Goal: Task Accomplishment & Management: Complete application form

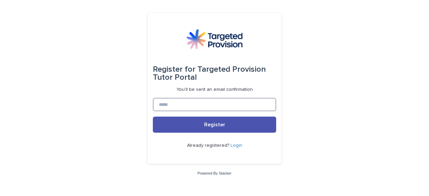
click at [163, 105] on input at bounding box center [214, 104] width 123 height 13
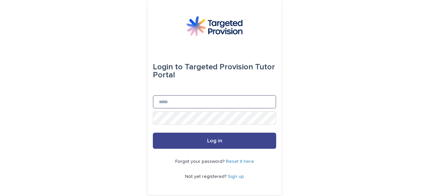
type input "**********"
click at [221, 145] on button "Log in" at bounding box center [214, 141] width 123 height 16
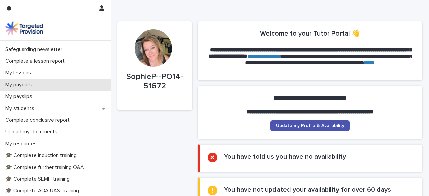
scroll to position [65, 0]
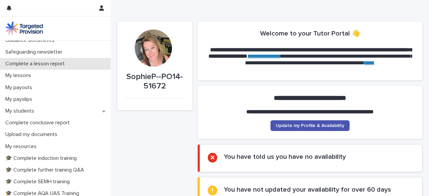
click at [45, 65] on p "Complete a lesson report" at bounding box center [36, 64] width 67 height 6
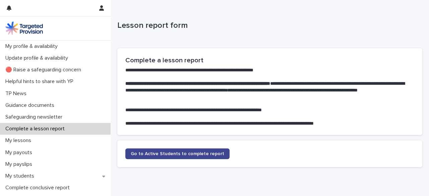
click at [157, 153] on span "Go to Active Students to complete report" at bounding box center [178, 153] width 94 height 5
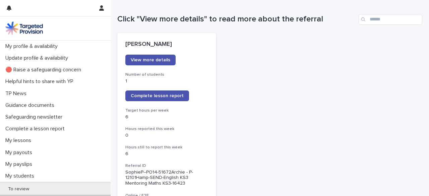
scroll to position [65, 0]
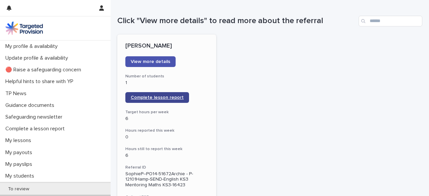
click at [165, 97] on span "Complete lesson report" at bounding box center [157, 97] width 53 height 5
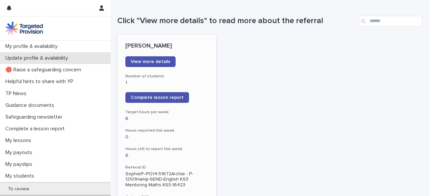
click at [44, 58] on p "Update profile & availability" at bounding box center [38, 58] width 71 height 6
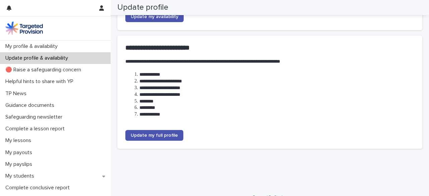
scroll to position [119, 0]
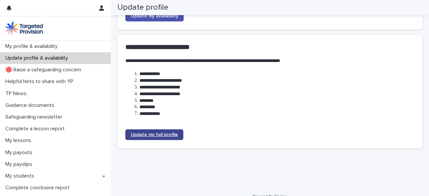
click at [148, 135] on span "Update my full profile" at bounding box center [154, 134] width 47 height 5
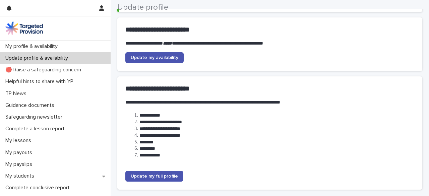
scroll to position [89, 0]
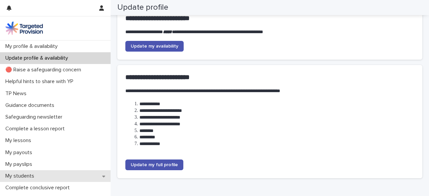
click at [27, 176] on p "My students" at bounding box center [21, 176] width 37 height 6
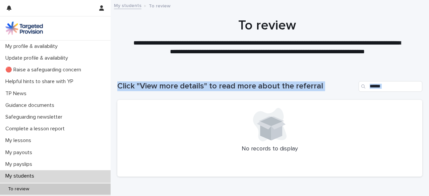
drag, startPoint x: 113, startPoint y: 76, endPoint x: 115, endPoint y: 102, distance: 26.2
click at [115, 102] on div "Loading... Saving… Loading... Saving… Click "View more details" to read more ab…" at bounding box center [270, 142] width 318 height 148
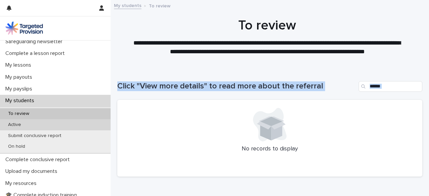
scroll to position [76, 0]
click at [31, 126] on div "Active" at bounding box center [55, 124] width 111 height 11
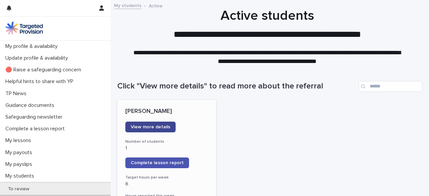
click at [142, 128] on span "View more details" at bounding box center [151, 127] width 40 height 5
